Goal: Information Seeking & Learning: Learn about a topic

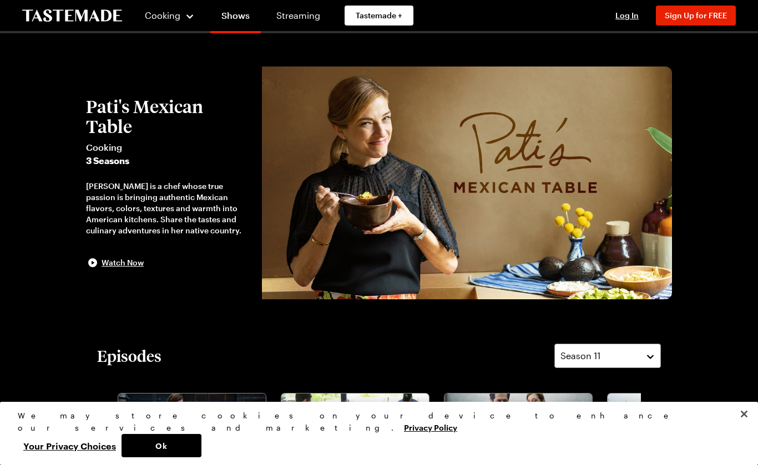
click at [624, 19] on span "Log In" at bounding box center [626, 15] width 23 height 9
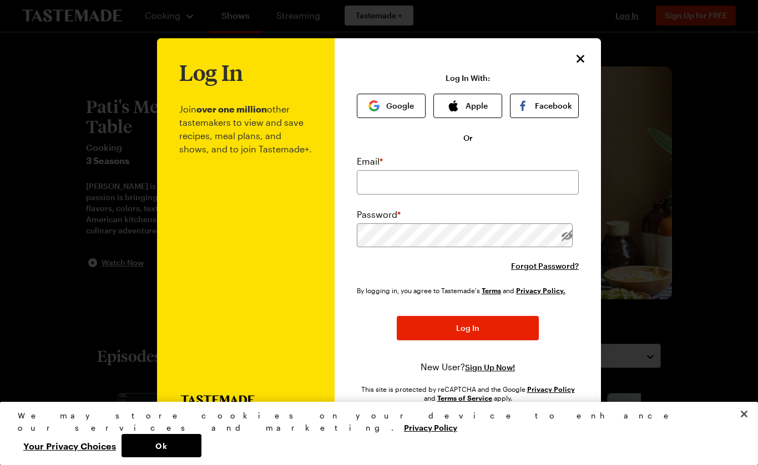
click at [482, 94] on button "Apple" at bounding box center [467, 106] width 69 height 24
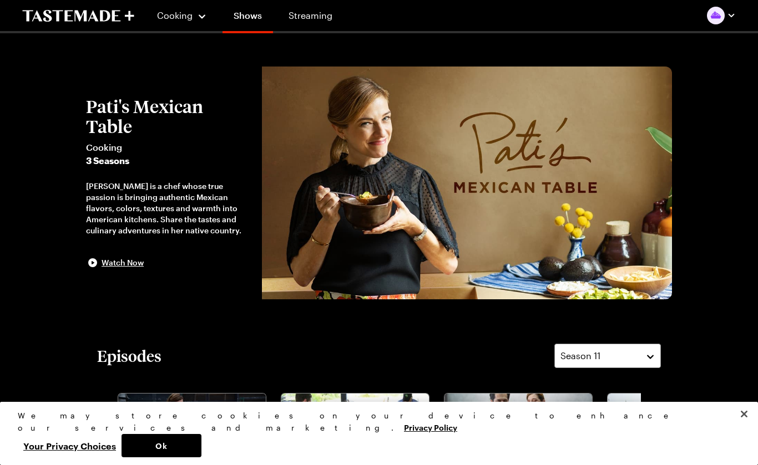
click at [180, 22] on div "Cooking" at bounding box center [181, 15] width 50 height 13
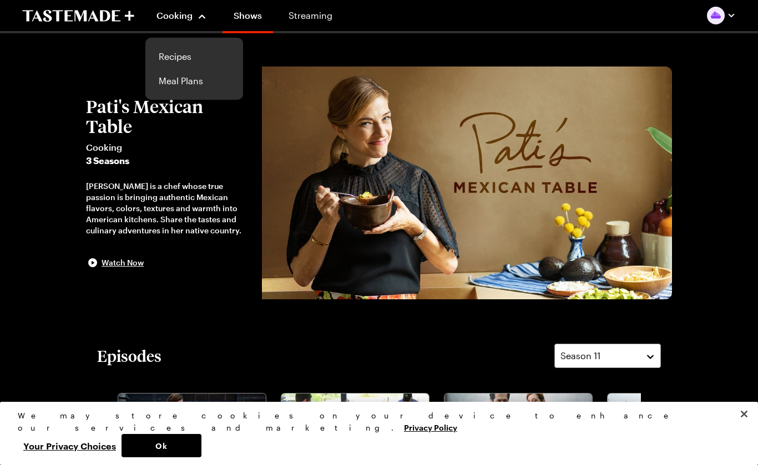
click at [181, 59] on link "Recipes" at bounding box center [194, 56] width 84 height 24
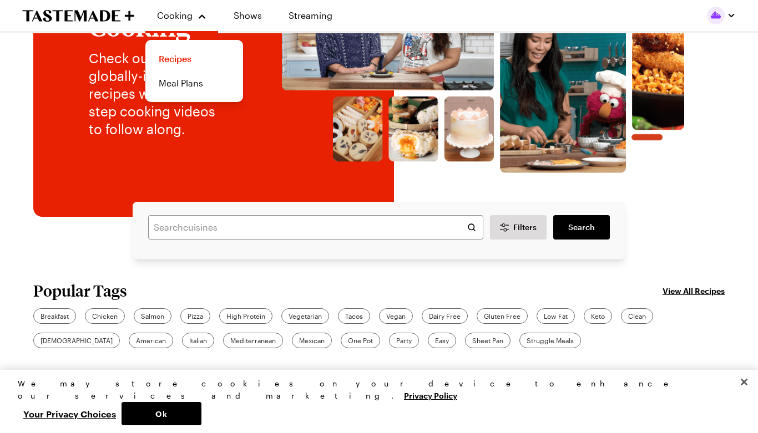
scroll to position [144, 0]
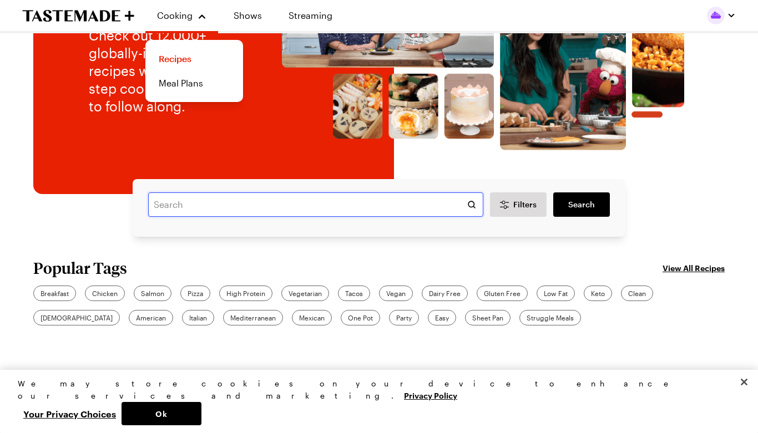
click at [164, 207] on input "text" at bounding box center [315, 204] width 335 height 24
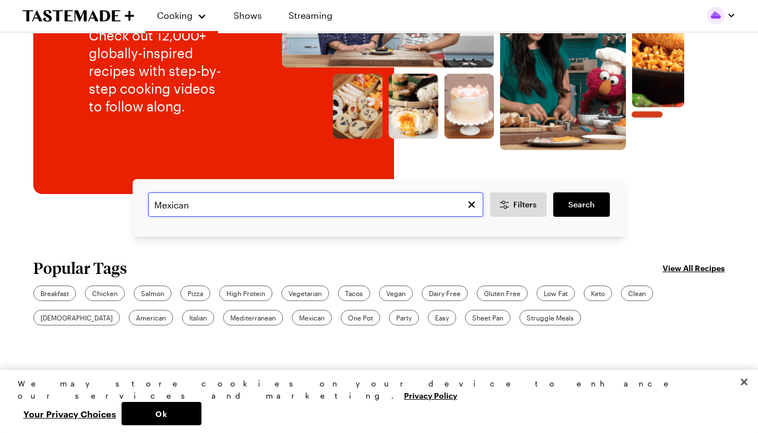
type input "Mexican"
click at [589, 207] on span "Search" at bounding box center [581, 204] width 27 height 11
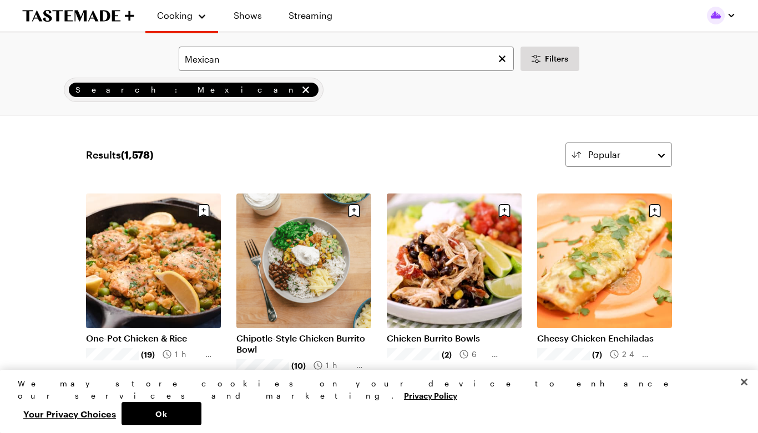
click at [555, 59] on span "Filters" at bounding box center [556, 58] width 23 height 11
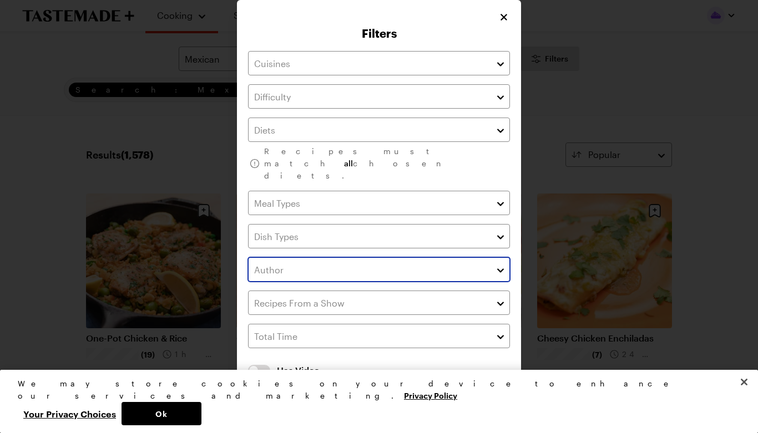
click at [485, 259] on input "text" at bounding box center [379, 269] width 262 height 24
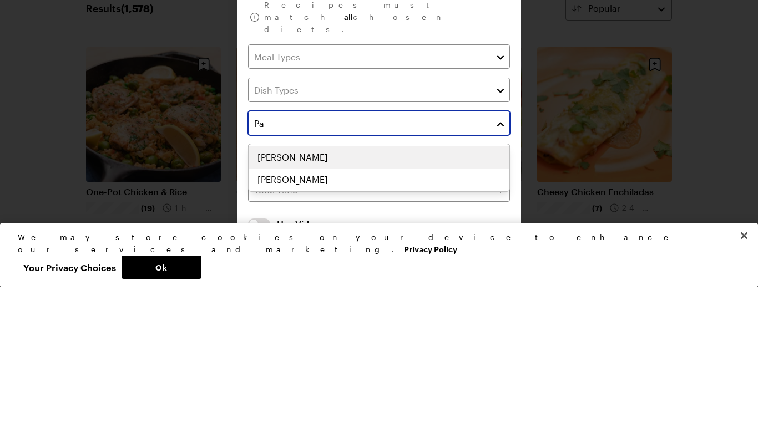
type input "P"
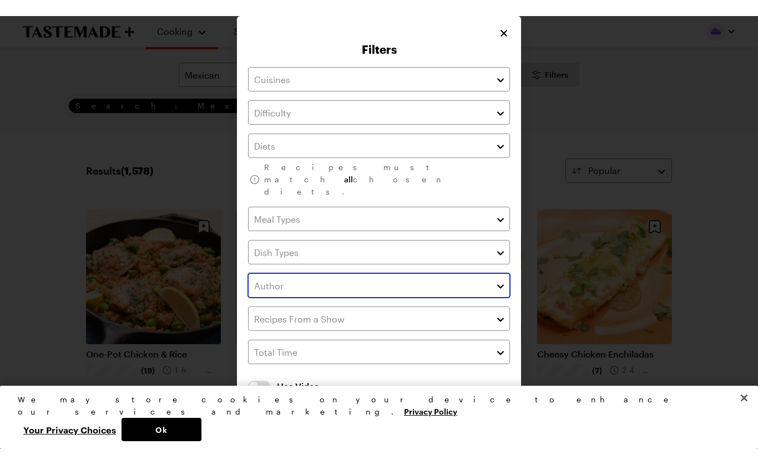
scroll to position [3695, 0]
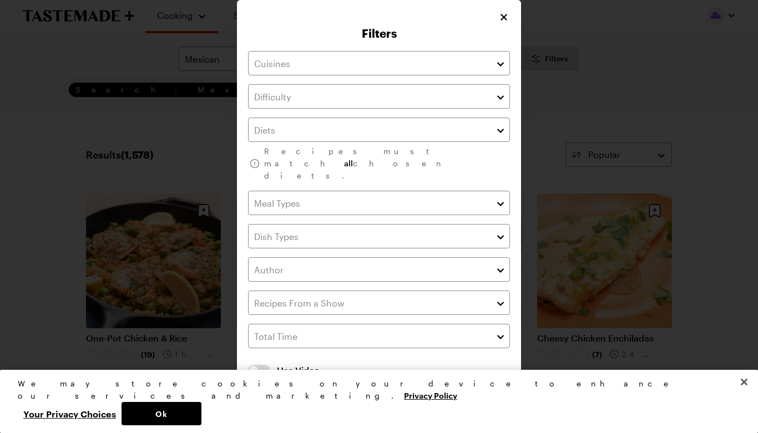
click at [648, 180] on div at bounding box center [379, 216] width 758 height 433
click at [509, 23] on button "Close" at bounding box center [503, 17] width 12 height 12
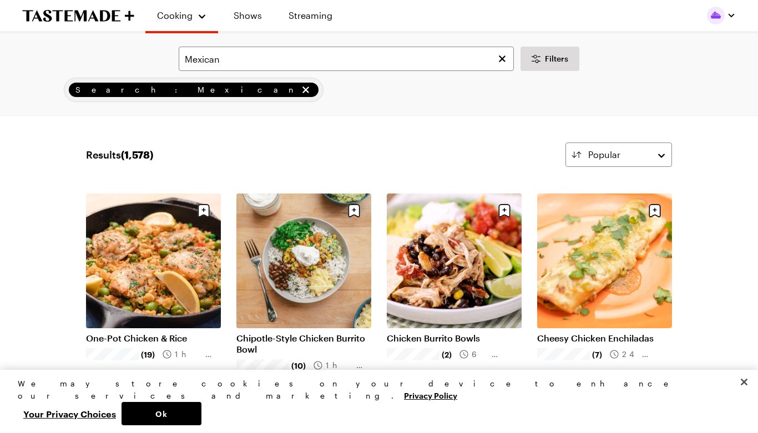
click at [245, 19] on link "Shows" at bounding box center [247, 15] width 50 height 31
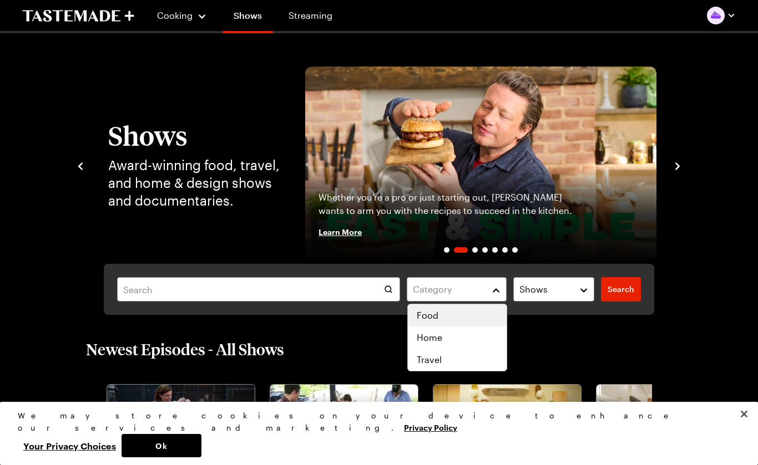
click at [429, 317] on span "Food" at bounding box center [427, 315] width 22 height 13
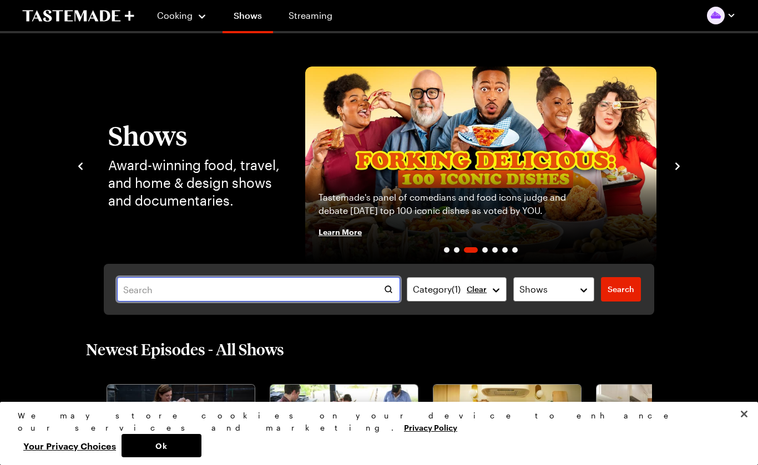
click at [139, 289] on input "text" at bounding box center [258, 289] width 283 height 24
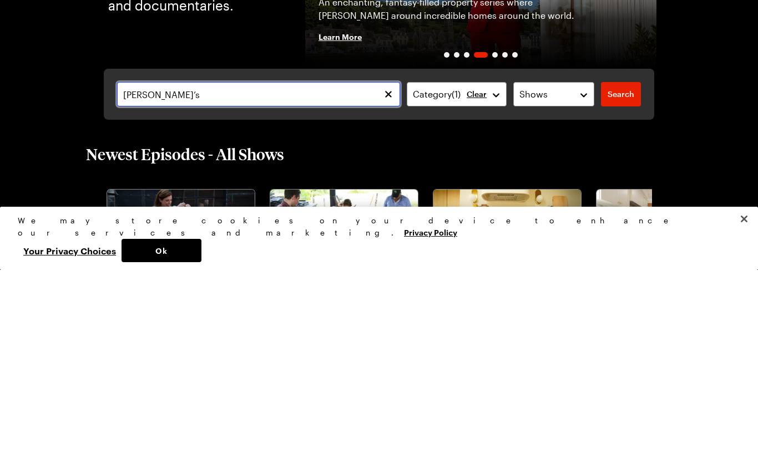
type input "[PERSON_NAME]’s"
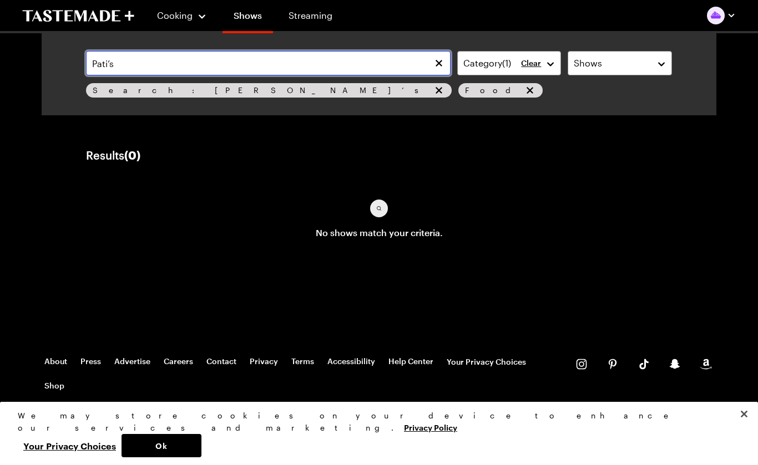
click at [126, 70] on input "Pati’s" at bounding box center [268, 63] width 364 height 24
type input "Pati’s Mexican"
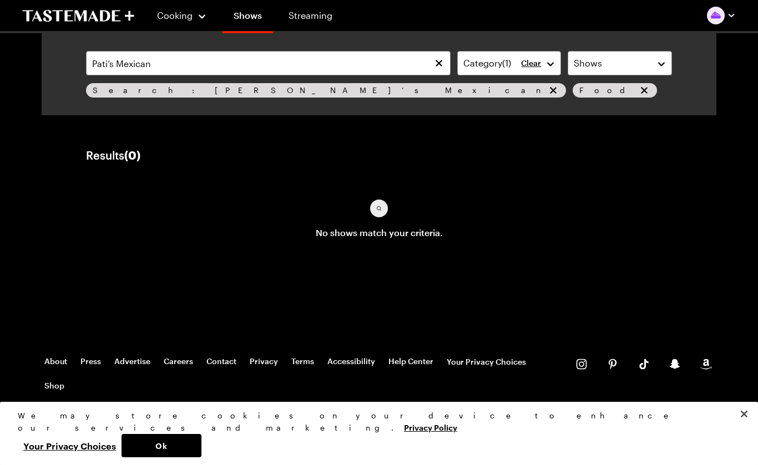
click at [325, 21] on link "Streaming" at bounding box center [310, 15] width 66 height 31
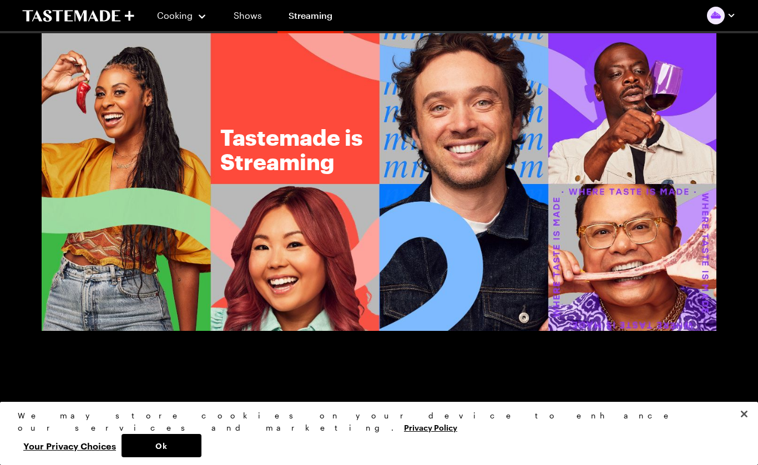
click at [84, 21] on icon "To Tastemade Home Page" at bounding box center [55, 15] width 64 height 11
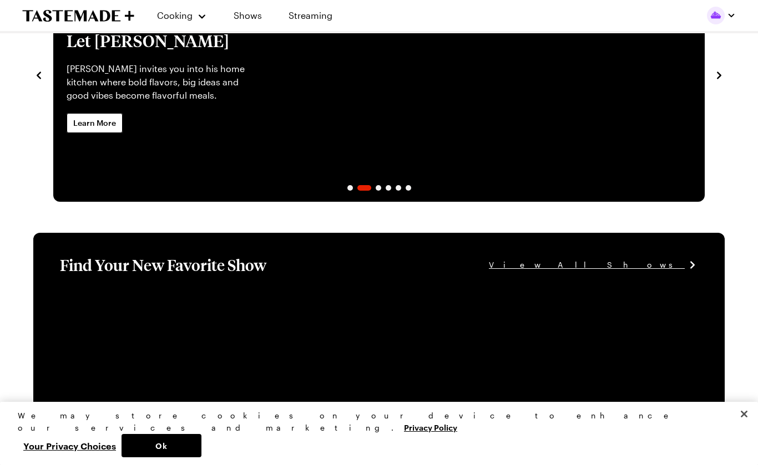
scroll to position [144, 0]
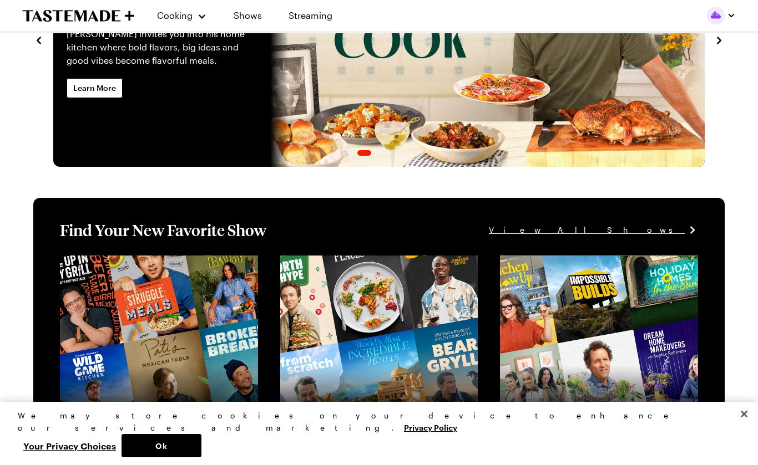
click at [149, 267] on link "View full content for [object Object]" at bounding box center [135, 262] width 151 height 11
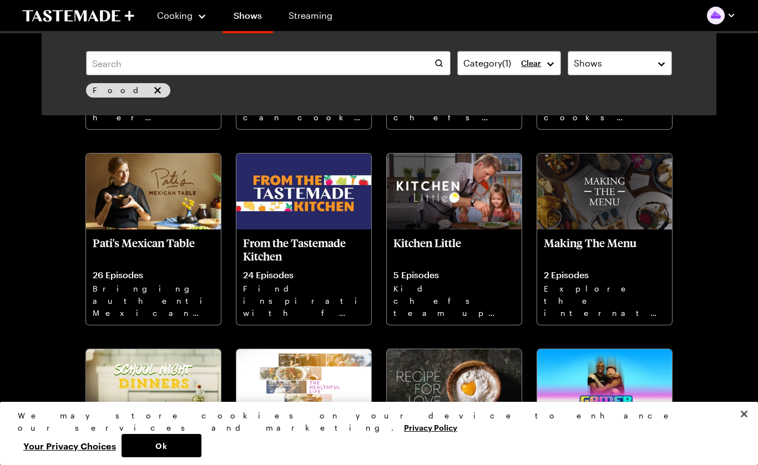
scroll to position [2392, 0]
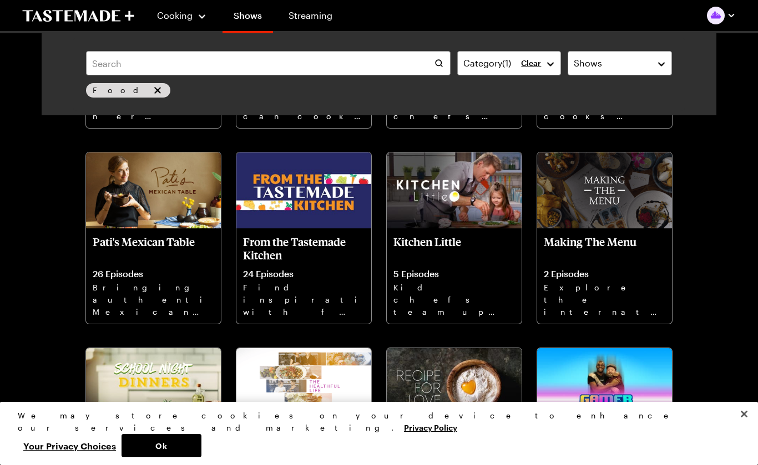
click at [160, 282] on p "Bringing authentic Mexican flavors, colors, textures and warmth into American k…" at bounding box center [153, 299] width 121 height 35
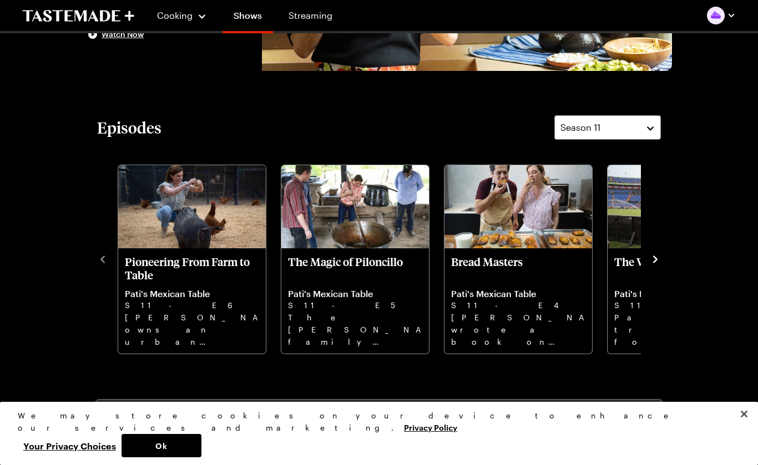
scroll to position [231, 0]
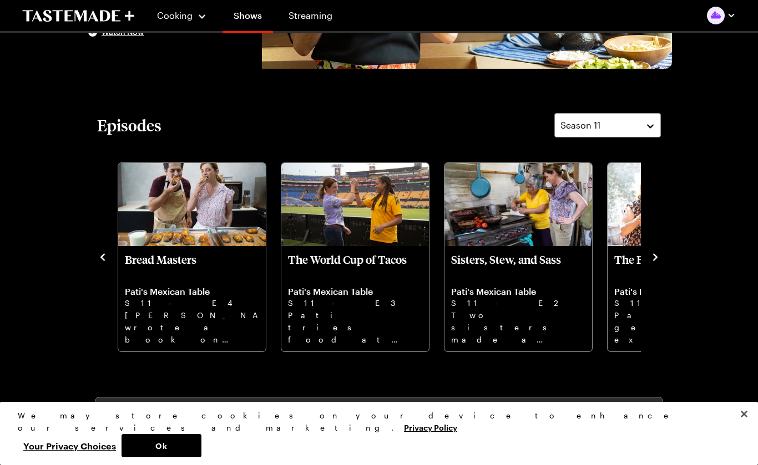
click at [667, 251] on div "Episodes Season 11 Pioneering From Farm to Table Pati's Mexican Table S11 - E6 …" at bounding box center [379, 233] width 586 height 240
click at [640, 260] on p "The Fire Kings" at bounding box center [681, 266] width 134 height 27
